Goal: Register for event/course

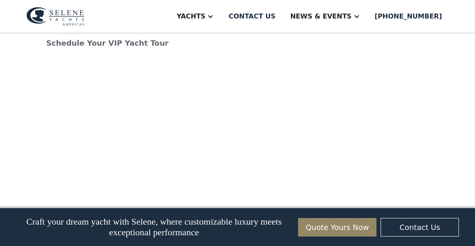
scroll to position [2058, 0]
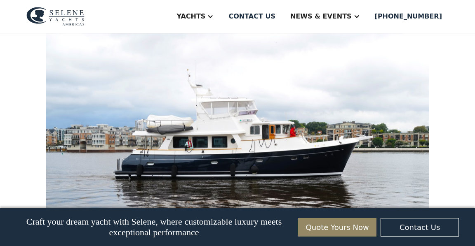
scroll to position [1685, 0]
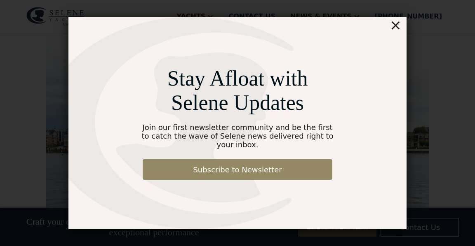
click at [248, 28] on div "×" at bounding box center [395, 25] width 12 height 16
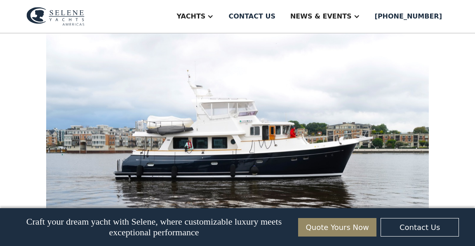
click at [248, 60] on img at bounding box center [237, 160] width 382 height 261
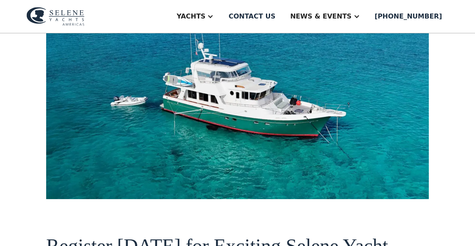
scroll to position [0, 0]
